Goal: Register for event/course

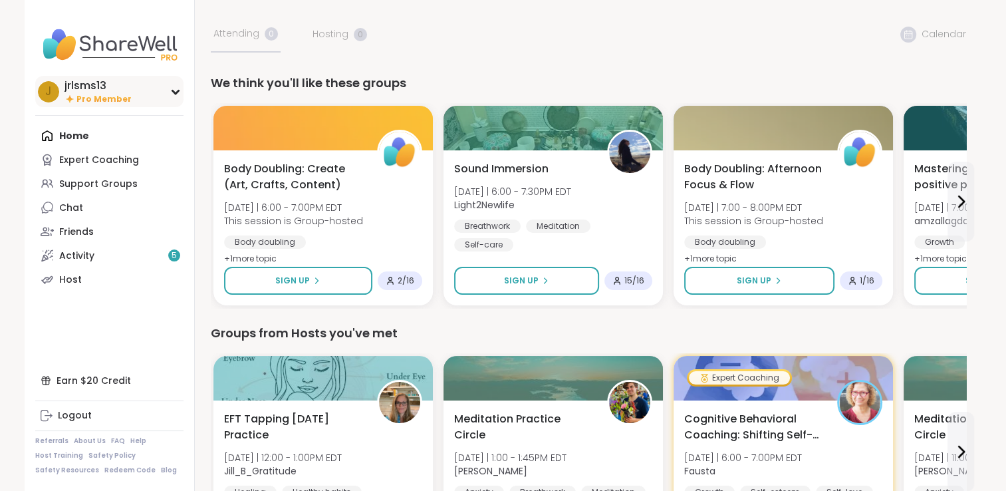
click at [117, 97] on span "Pro Member" at bounding box center [103, 99] width 55 height 11
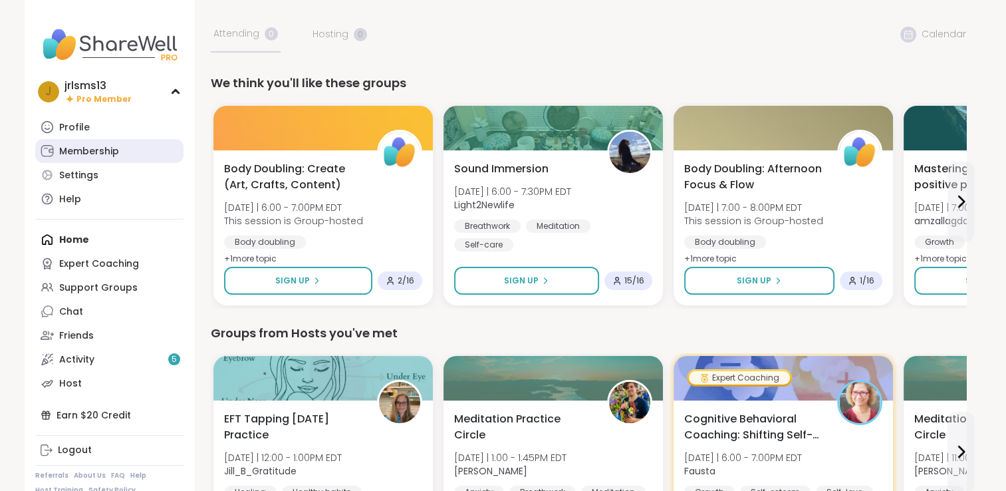
click at [83, 151] on div "Membership" at bounding box center [89, 151] width 60 height 13
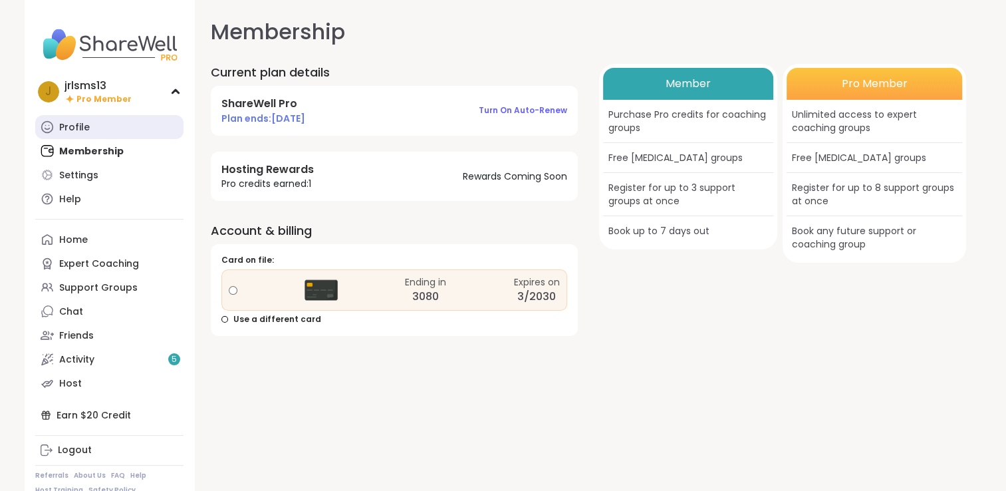
click at [81, 122] on div "Profile" at bounding box center [74, 127] width 31 height 13
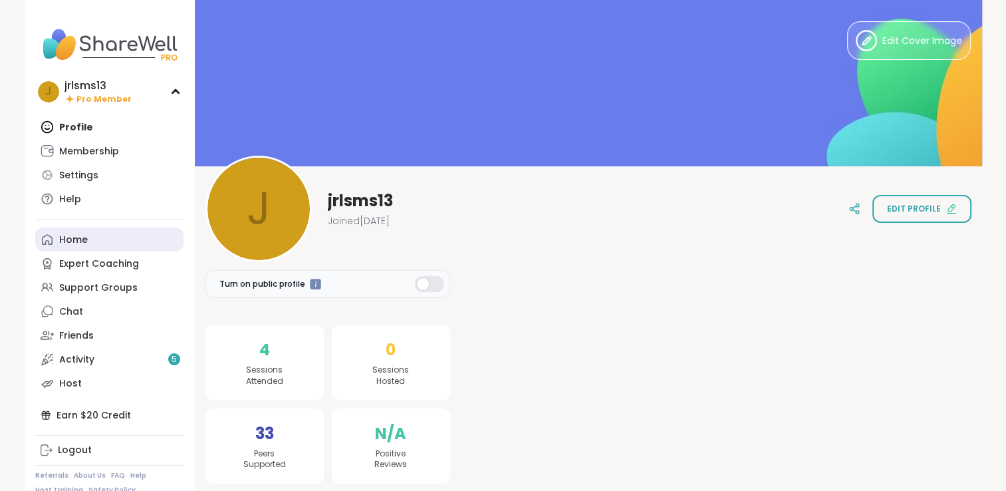
click at [85, 239] on div "Home" at bounding box center [73, 239] width 29 height 13
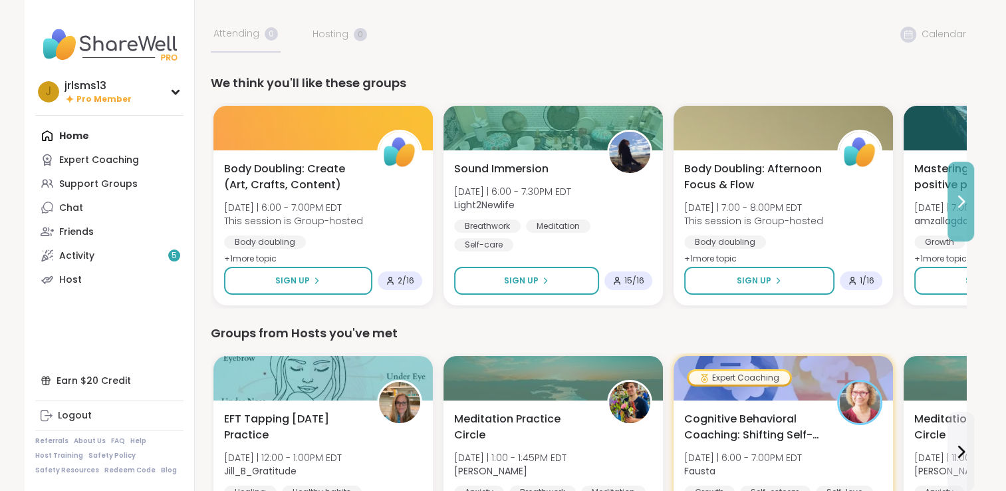
click at [961, 201] on icon at bounding box center [960, 201] width 16 height 16
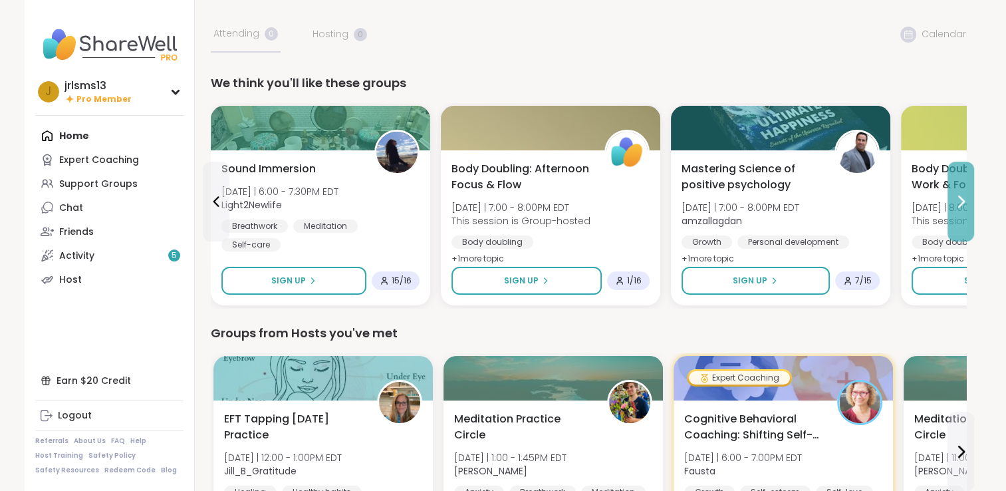
click at [961, 201] on icon at bounding box center [960, 201] width 16 height 16
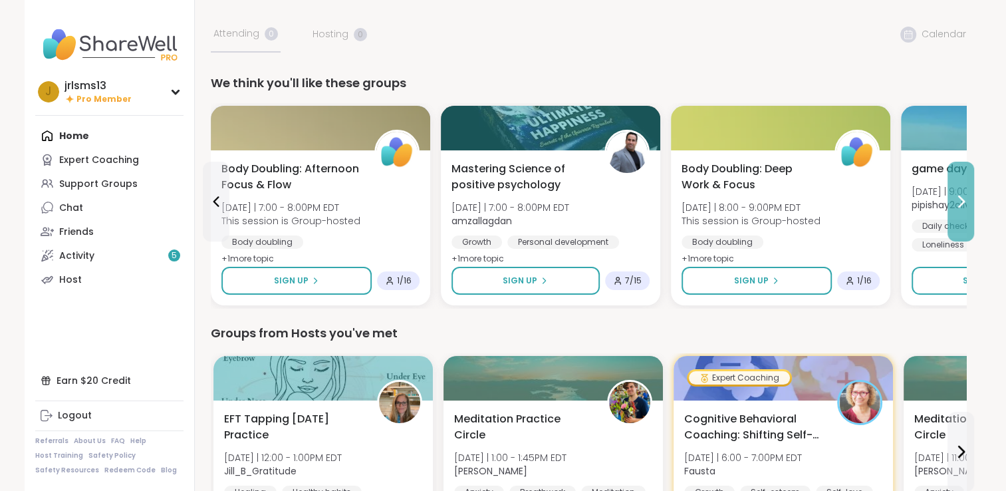
click at [961, 201] on icon at bounding box center [960, 201] width 16 height 16
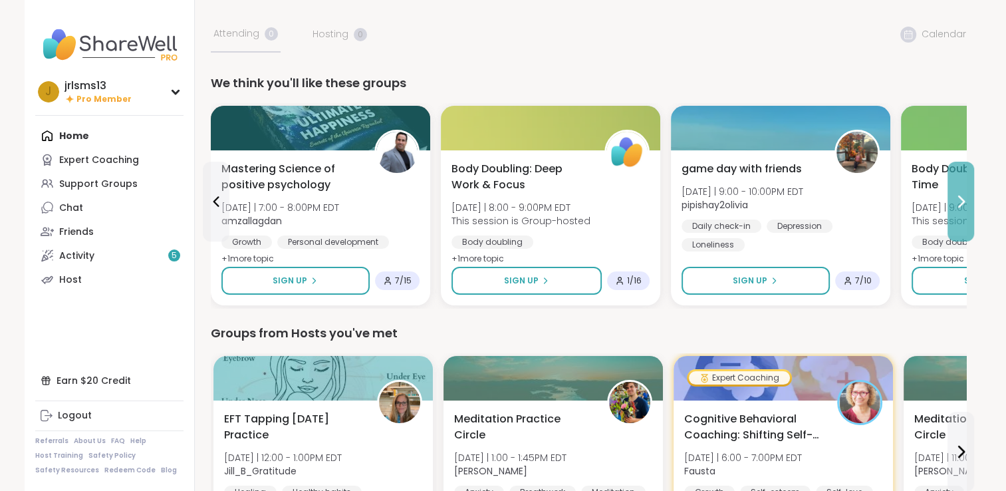
click at [961, 201] on icon at bounding box center [960, 201] width 16 height 16
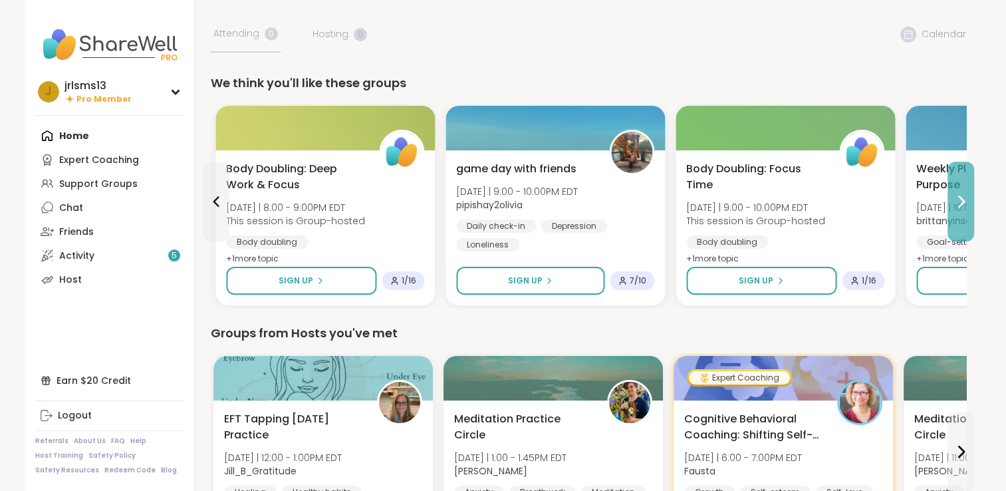
click at [961, 201] on icon at bounding box center [960, 201] width 16 height 16
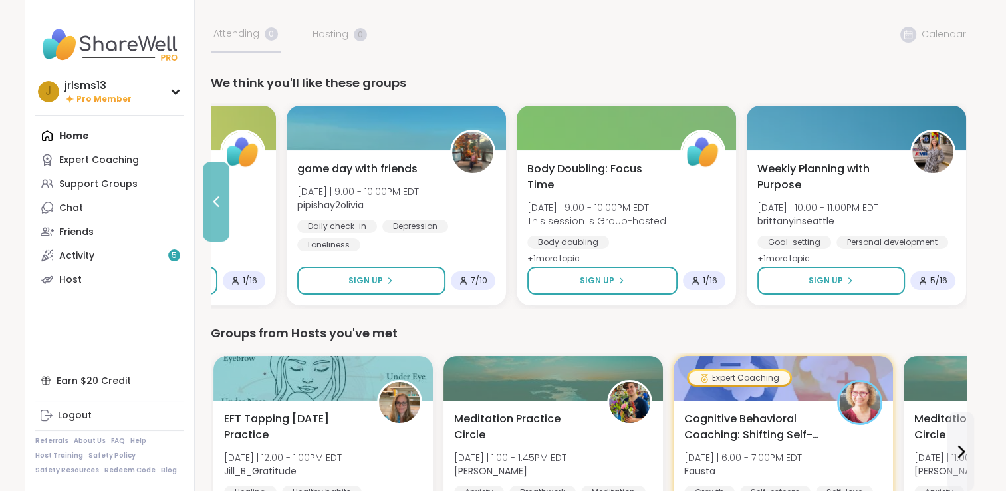
click at [217, 205] on icon at bounding box center [216, 201] width 6 height 11
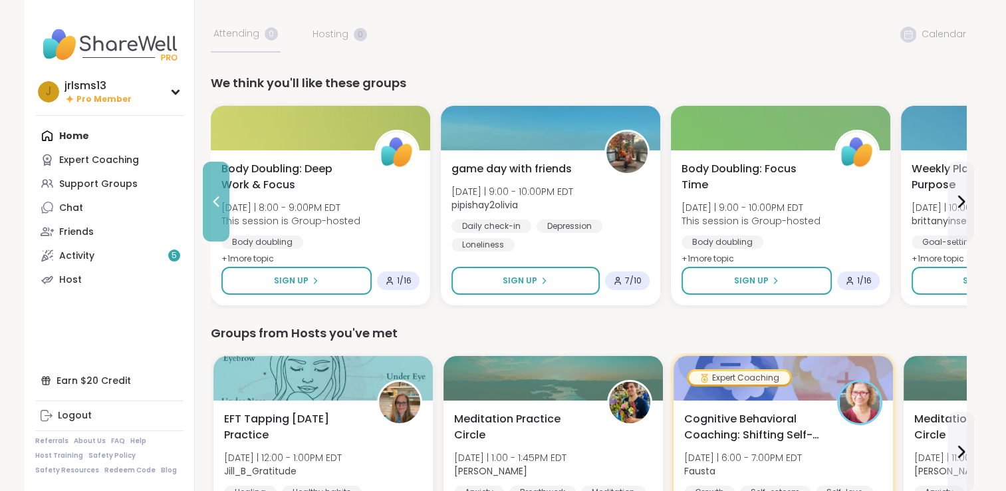
click at [217, 205] on icon at bounding box center [216, 201] width 6 height 11
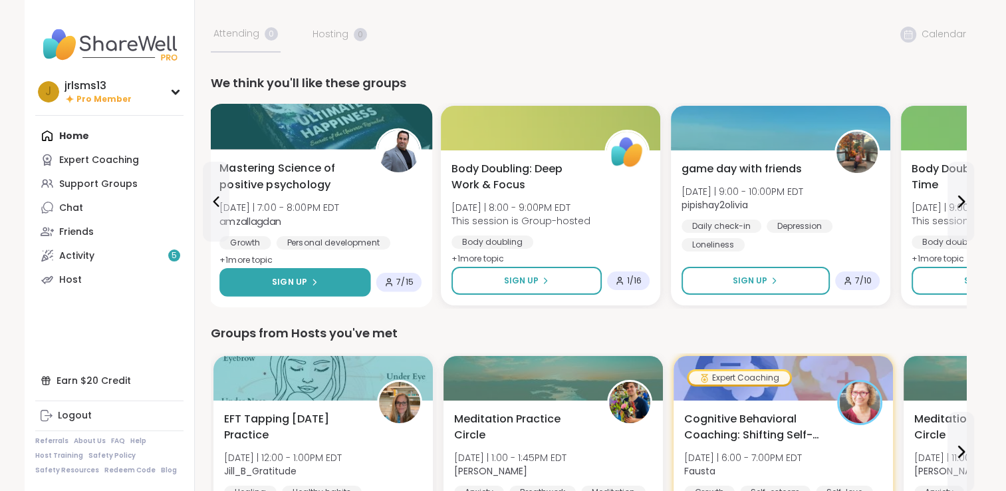
click at [304, 278] on span "Sign Up" at bounding box center [289, 282] width 35 height 12
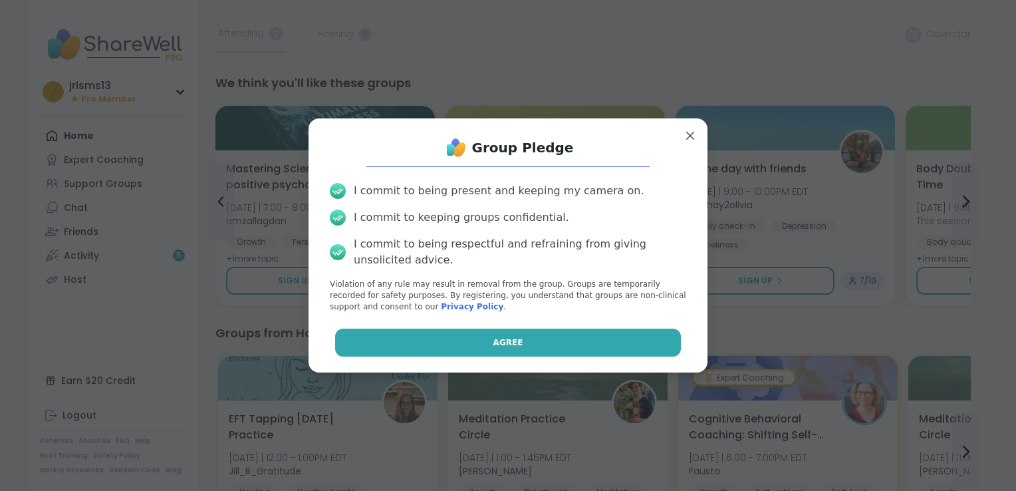
click at [493, 339] on span "Agree" at bounding box center [508, 342] width 30 height 12
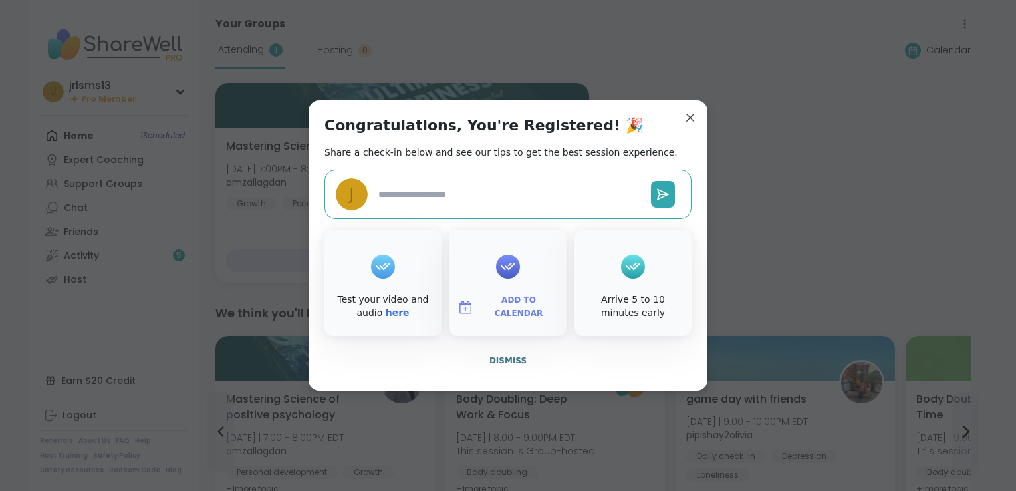
type textarea "*"
click at [503, 304] on span "Add to Calendar" at bounding box center [519, 307] width 80 height 26
